Goal: Transaction & Acquisition: Purchase product/service

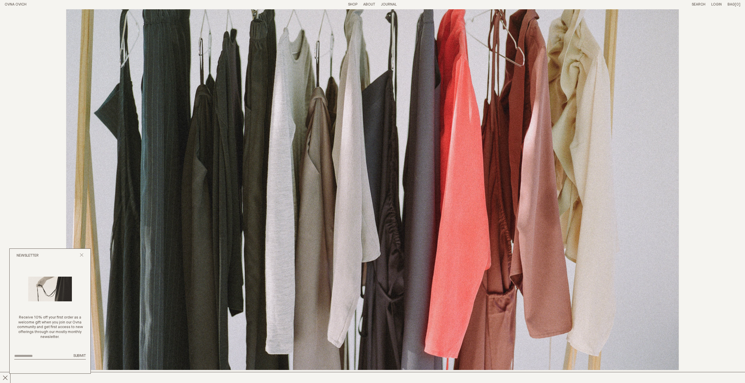
scroll to position [2356, 0]
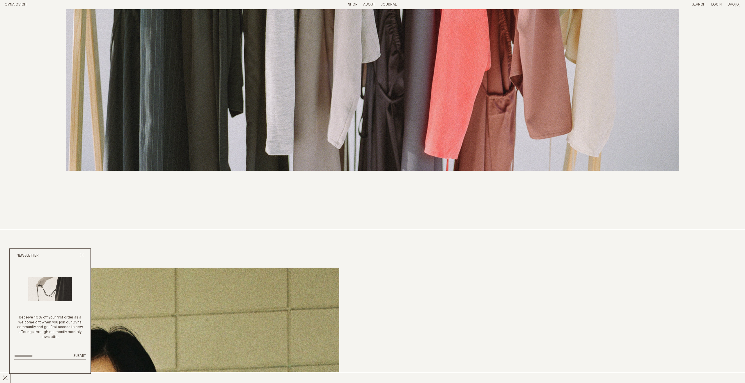
click at [82, 255] on icon "Close popup" at bounding box center [82, 255] width 4 height 4
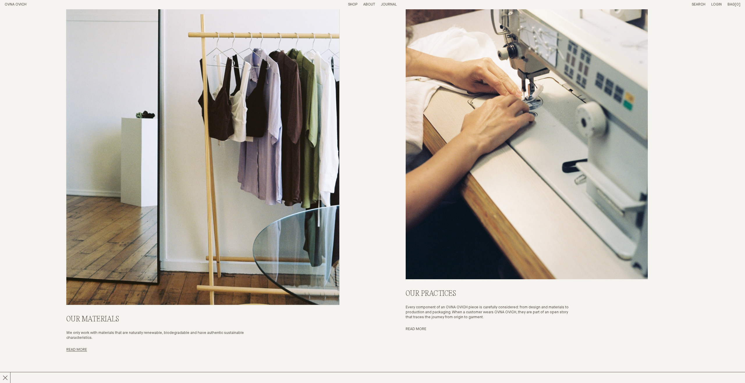
scroll to position [3247, 0]
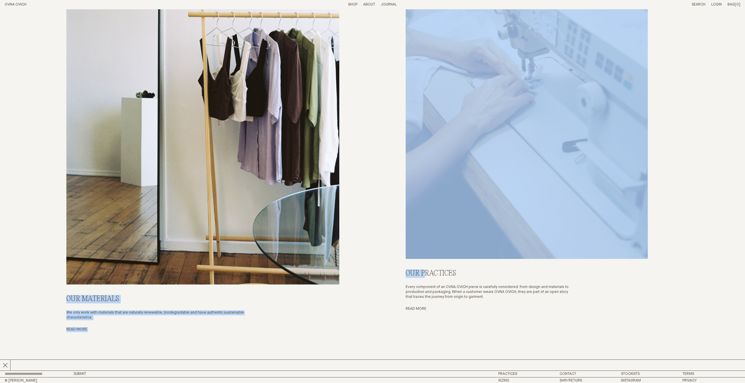
drag, startPoint x: 424, startPoint y: 272, endPoint x: 367, endPoint y: 287, distance: 59.5
click at [367, 287] on div "Our Materials We only work with materials that are naturally renewable, biodegr…" at bounding box center [372, 103] width 735 height 534
click at [367, 289] on div "Our Materials We only work with materials that are naturally renewable, biodegr…" at bounding box center [372, 103] width 735 height 534
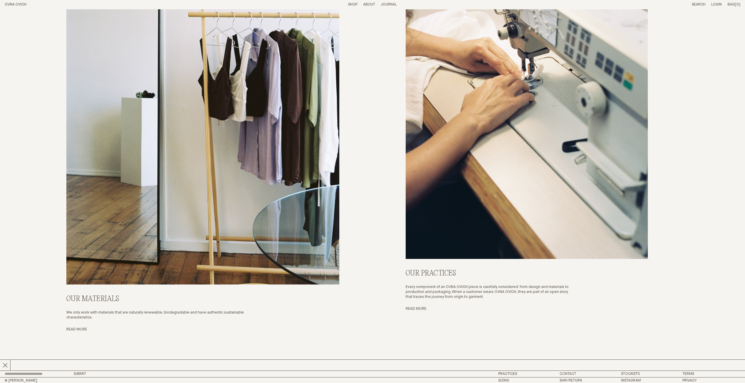
click at [231, 315] on p "We only work with materials that are naturally renewable, biodegradable and hav…" at bounding box center [161, 316] width 191 height 10
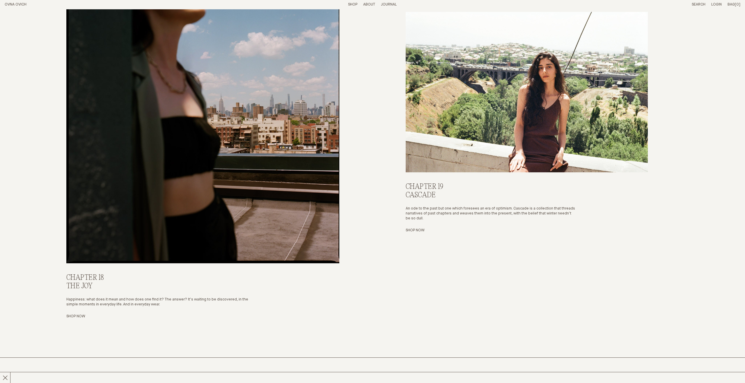
scroll to position [1677, 0]
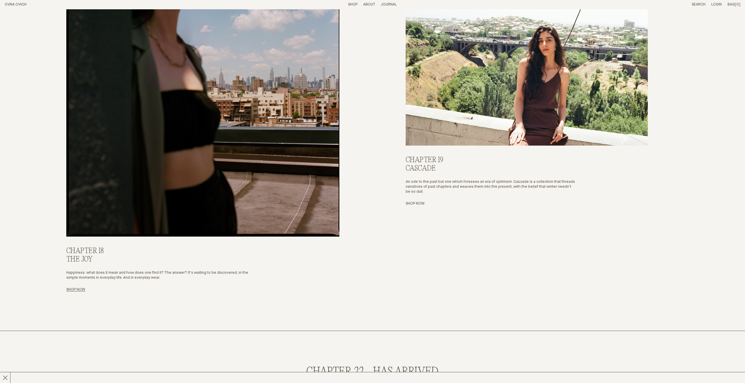
click at [78, 291] on link "Shop Now" at bounding box center [75, 290] width 19 height 4
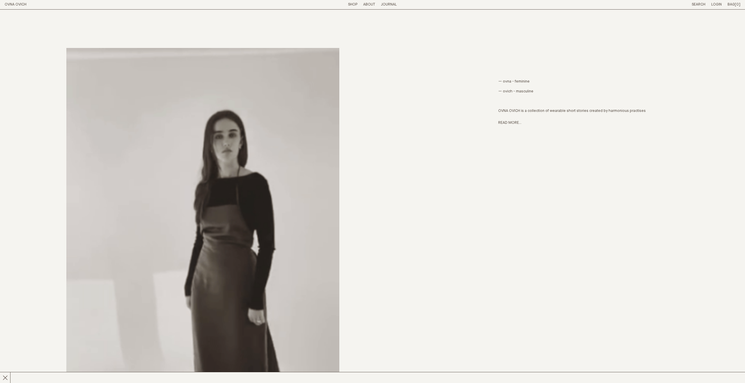
scroll to position [350, 0]
